Goal: Find contact information: Find contact information

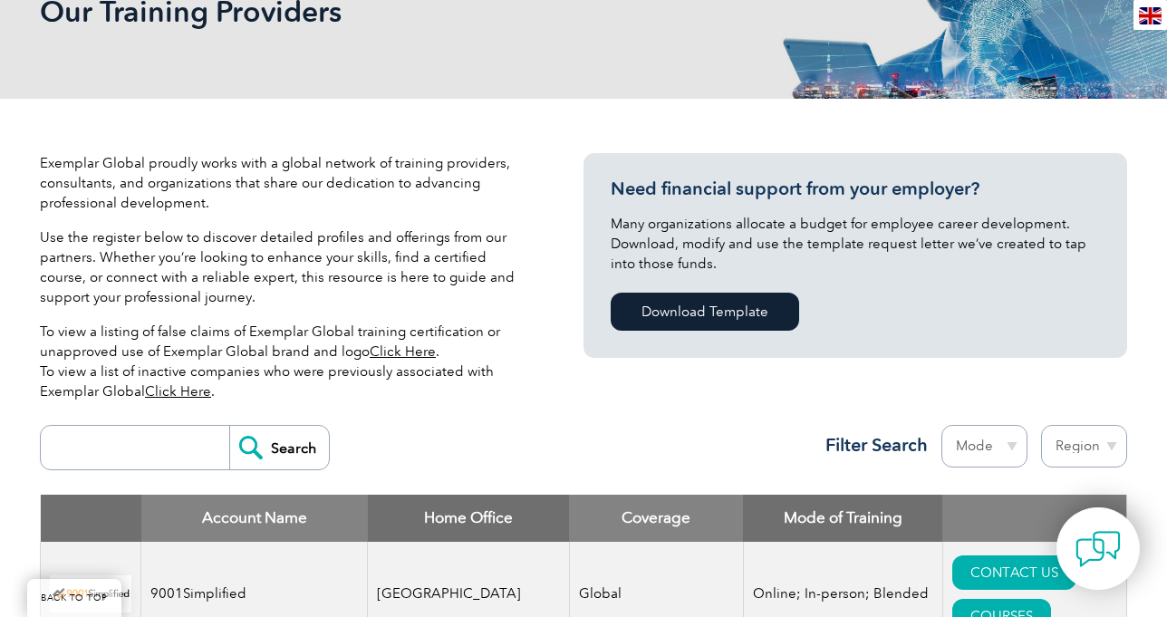
scroll to position [362, 0]
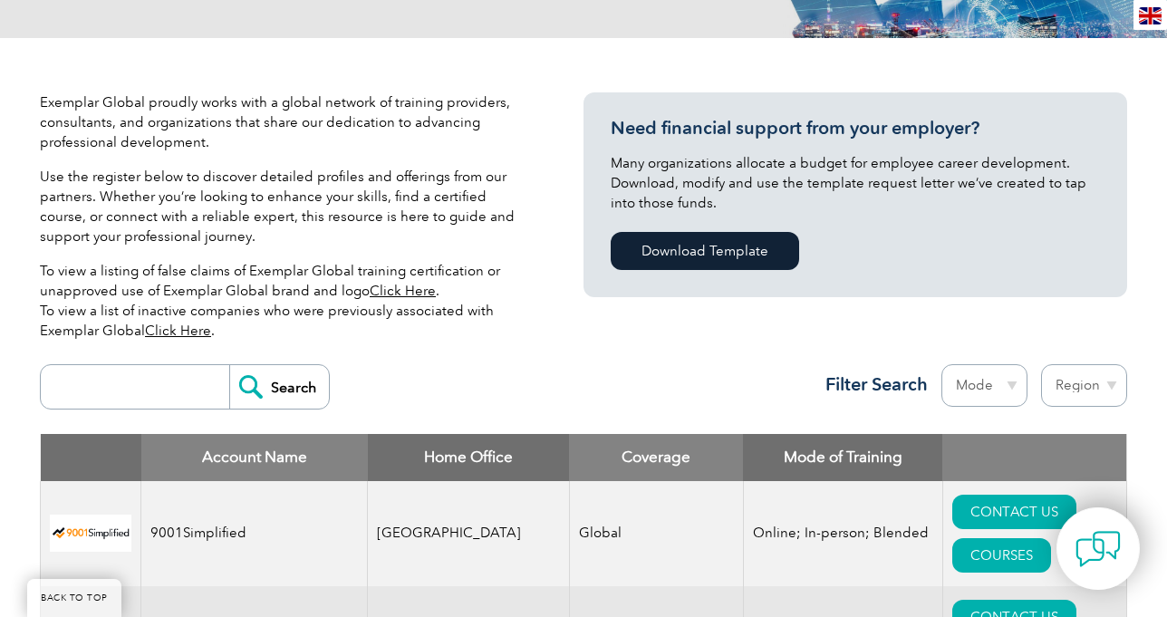
drag, startPoint x: 719, startPoint y: 253, endPoint x: 503, endPoint y: 235, distance: 216.4
click at [503, 235] on p "Use the register below to discover detailed profiles and offerings from our par…" at bounding box center [284, 207] width 489 height 80
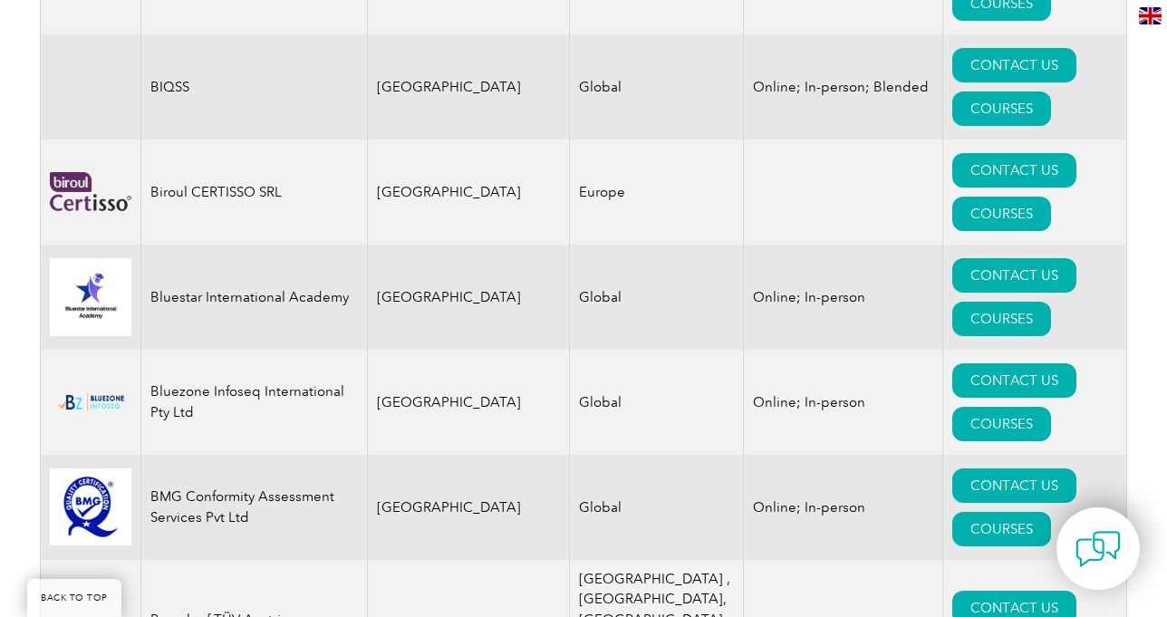
scroll to position [3896, 0]
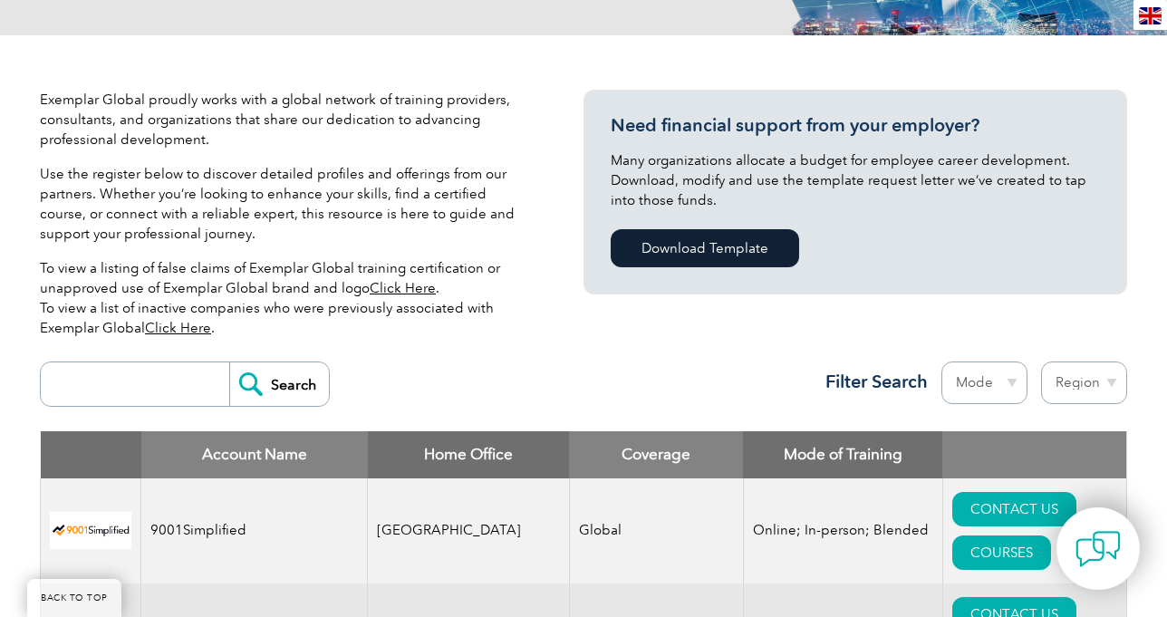
scroll to position [362, 0]
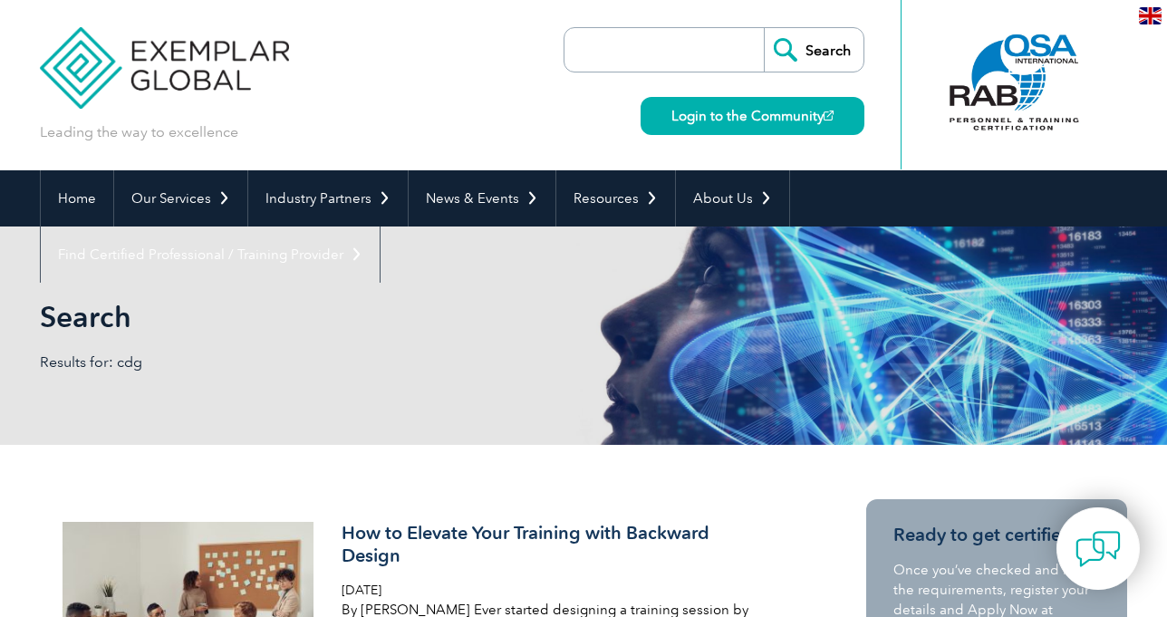
click at [650, 50] on input "search" at bounding box center [669, 49] width 190 height 43
paste input "Certified Corporate Governance & Compliance Professiona"
type input "Certified Corporate Governance & Compliance Professional"
click at [764, 28] on input "Search" at bounding box center [814, 49] width 100 height 43
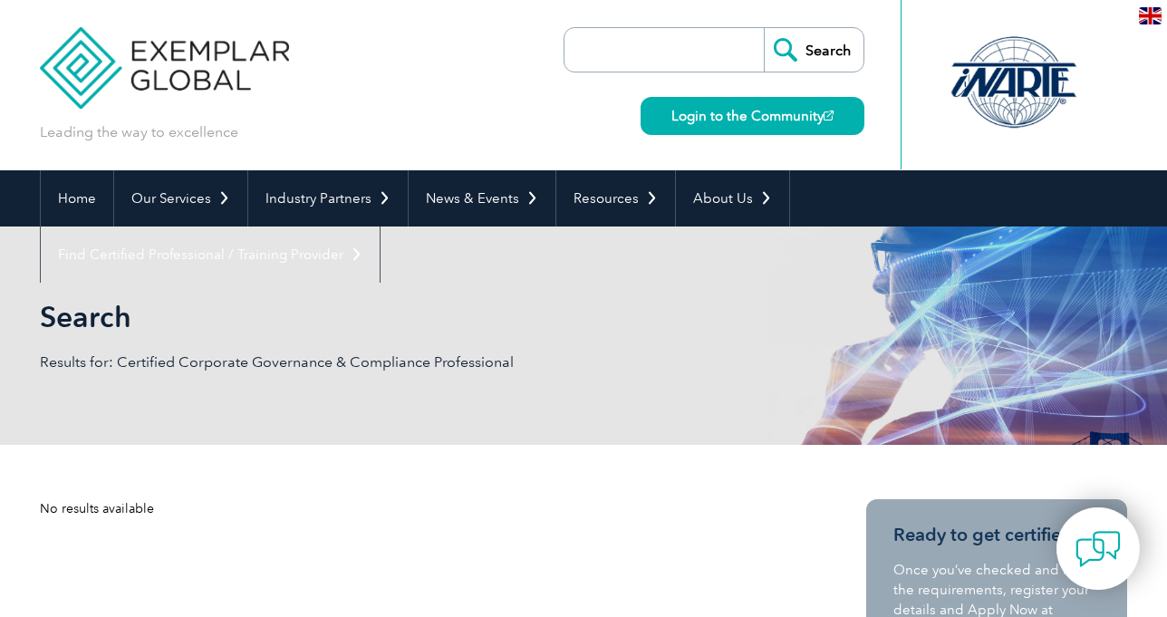
click at [677, 49] on input "search" at bounding box center [669, 49] width 190 height 43
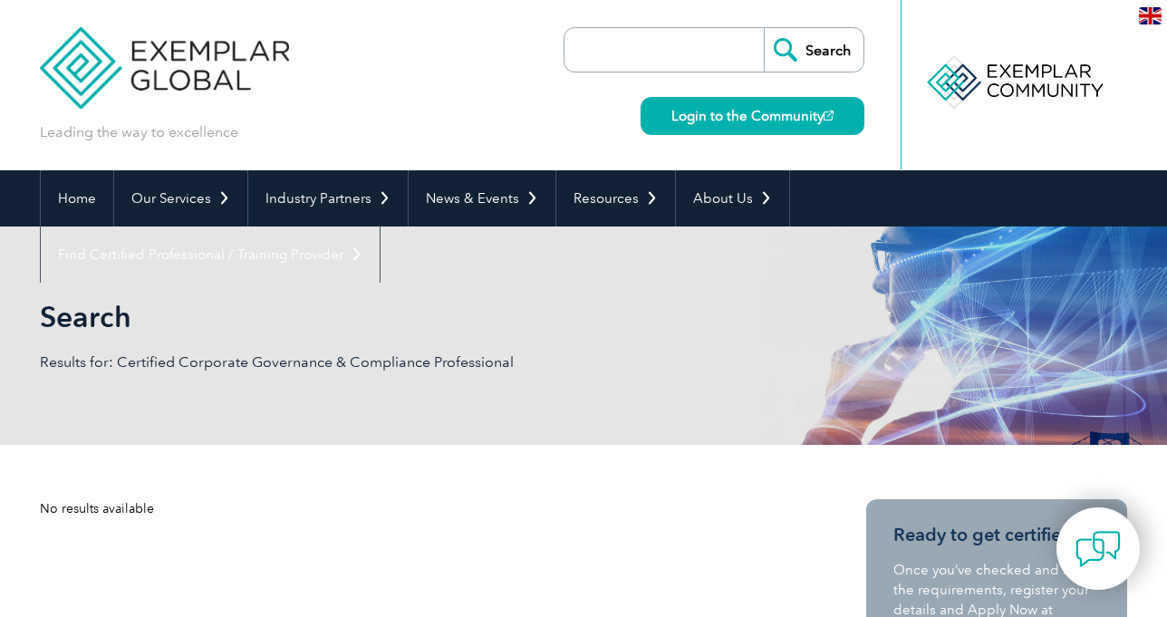
type input "f"
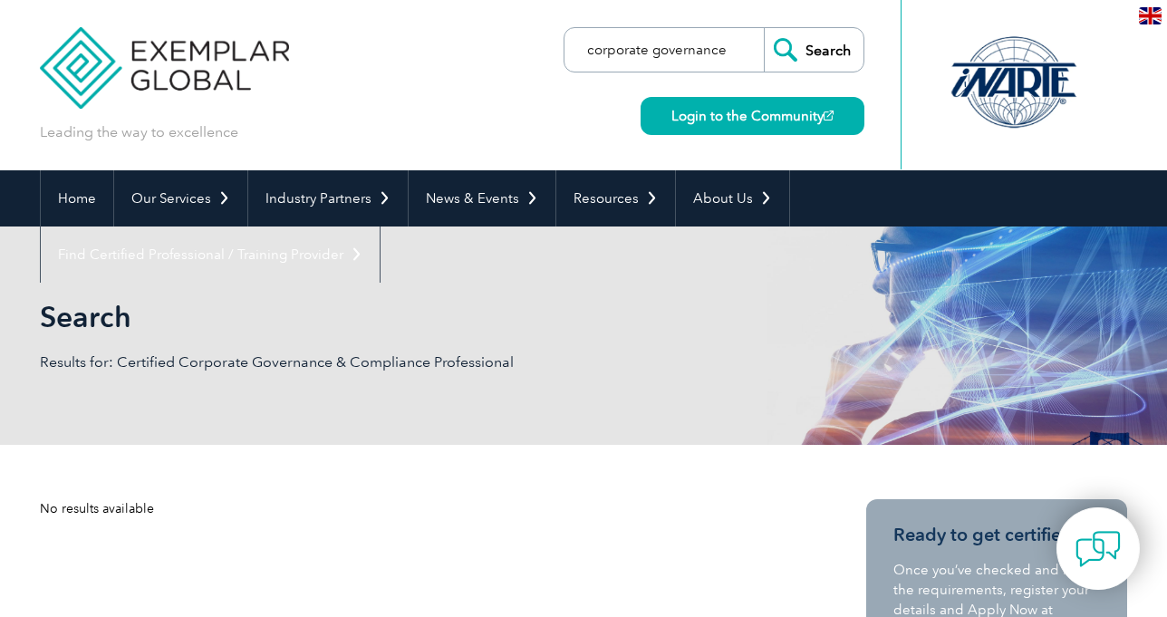
type input "corporate governance"
click at [764, 28] on input "Search" at bounding box center [814, 49] width 100 height 43
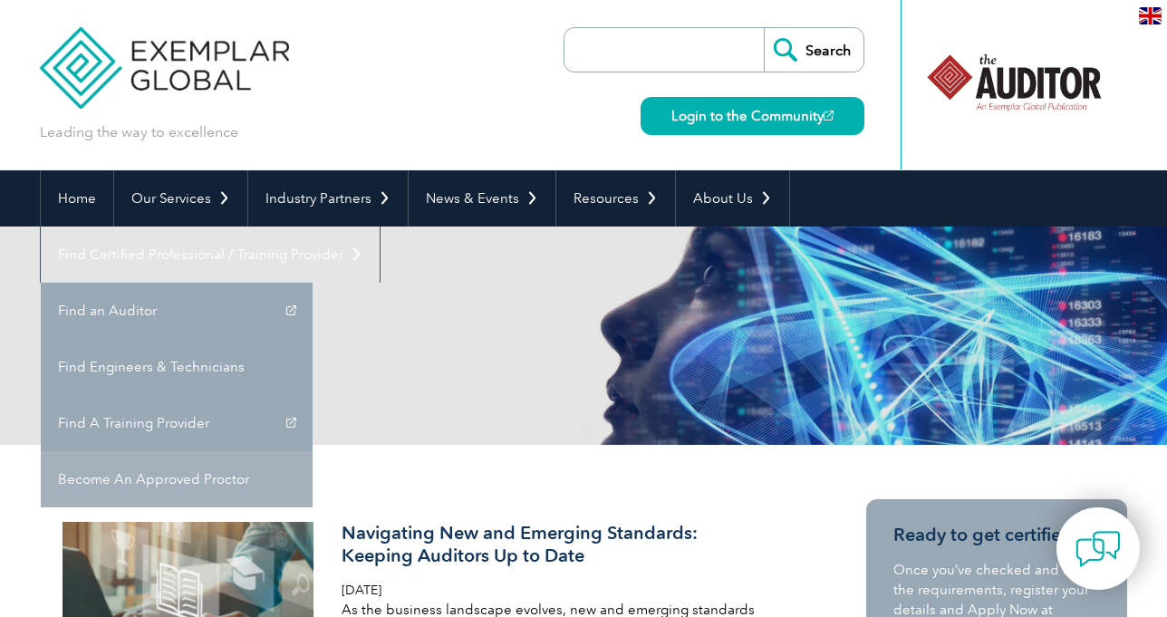
click at [313, 451] on link "Become An Approved Proctor" at bounding box center [177, 479] width 272 height 56
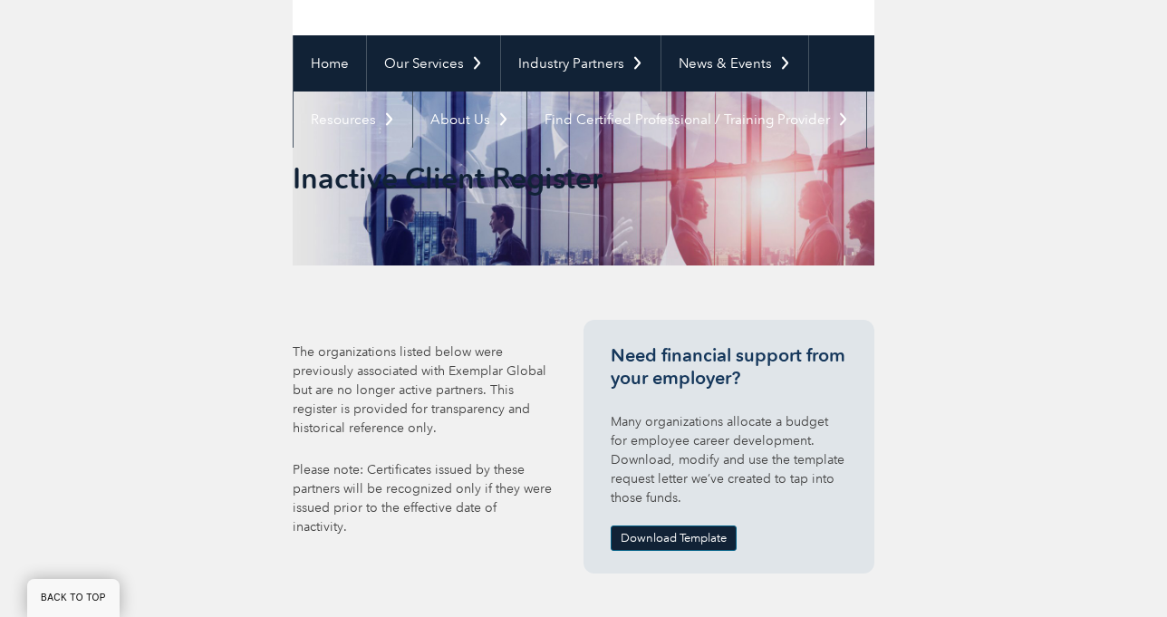
scroll to position [401, 0]
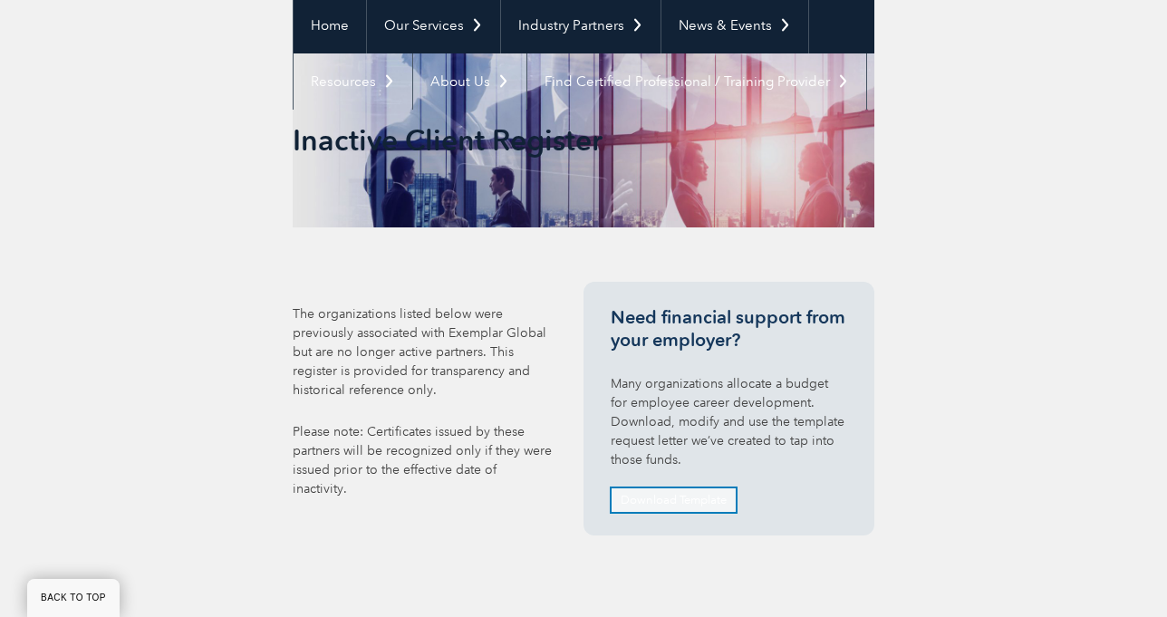
click at [681, 504] on link "Download Template" at bounding box center [674, 500] width 126 height 25
